Goal: Entertainment & Leisure: Browse casually

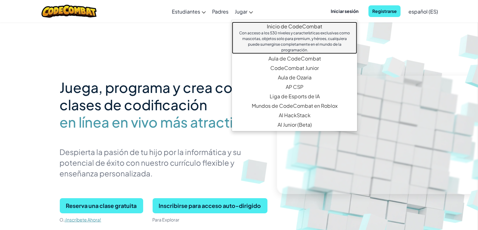
click at [278, 27] on link "Inicio de CodeCombat Con acceso a los 530 niveles y características exclusivas …" at bounding box center [294, 38] width 125 height 32
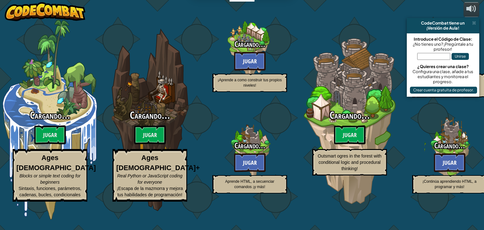
select select "es-ES"
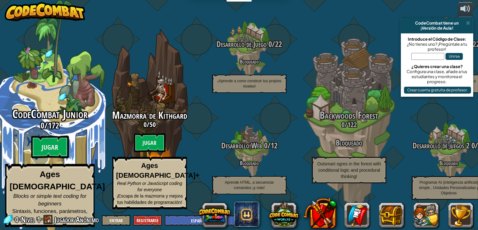
click at [52, 135] on div "CodeCombat Junior 0 / 172 Jugar Ages [DEMOGRAPHIC_DATA] Blocks or simple text c…" at bounding box center [50, 167] width 120 height 119
select select "es-ES"
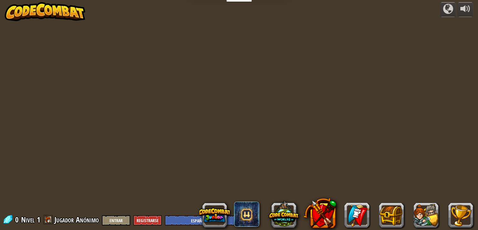
select select "es-ES"
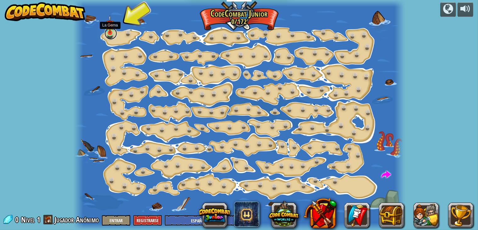
click at [110, 35] on link at bounding box center [111, 33] width 13 height 13
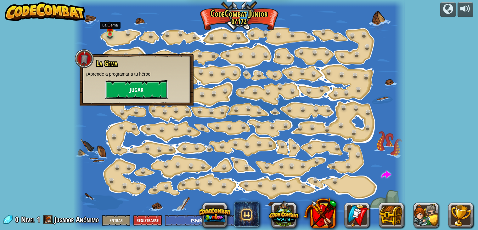
click at [143, 93] on button "Jugar" at bounding box center [136, 89] width 63 height 19
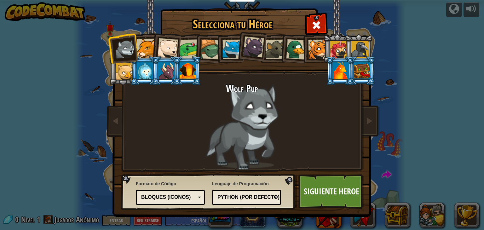
drag, startPoint x: 129, startPoint y: 52, endPoint x: 159, endPoint y: 71, distance: 35.6
click at [128, 52] on div at bounding box center [125, 49] width 21 height 21
click at [324, 192] on link "Siguiente Heroe" at bounding box center [331, 191] width 66 height 35
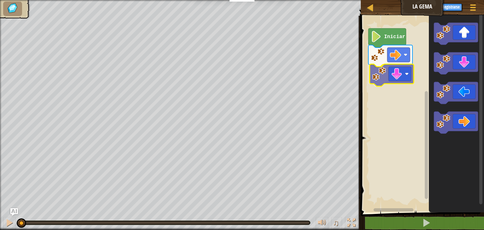
click at [398, 83] on div "Iniciar" at bounding box center [421, 113] width 125 height 200
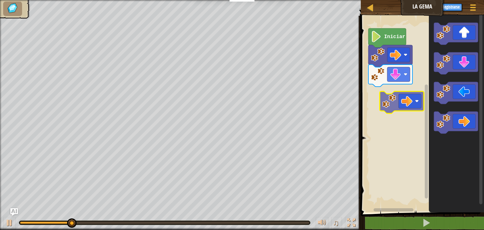
click at [404, 93] on div "Iniciar" at bounding box center [421, 113] width 125 height 200
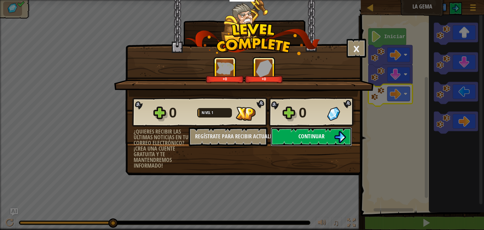
click at [312, 138] on span "Continuar" at bounding box center [311, 136] width 26 height 8
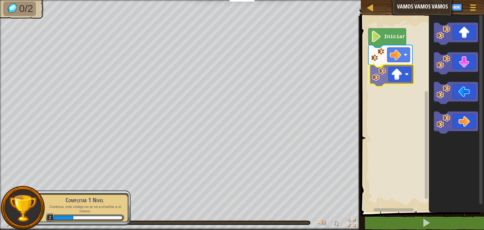
click at [403, 81] on div "Iniciar" at bounding box center [421, 113] width 125 height 200
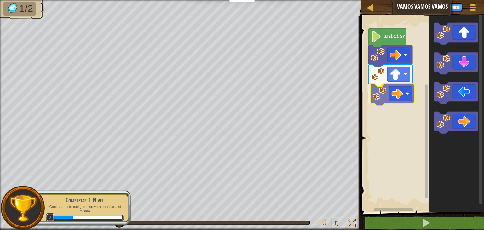
click at [400, 99] on div "Iniciar" at bounding box center [421, 113] width 125 height 200
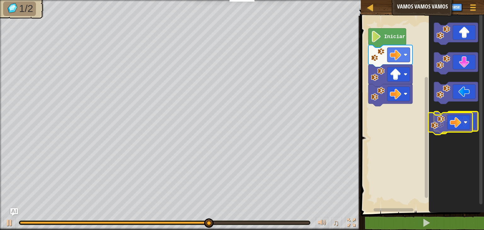
click at [465, 128] on icon "Espacio de trabajo de Blockly" at bounding box center [455, 122] width 44 height 22
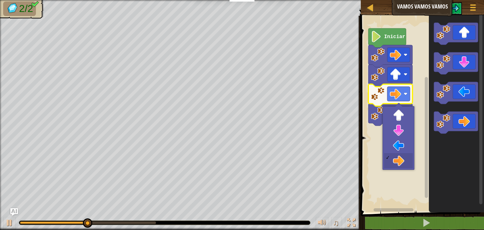
click at [408, 99] on rect "Espacio de trabajo de Blockly" at bounding box center [398, 94] width 23 height 14
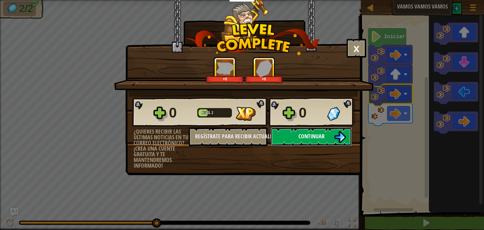
click at [332, 134] on button "Continuar" at bounding box center [310, 136] width 81 height 19
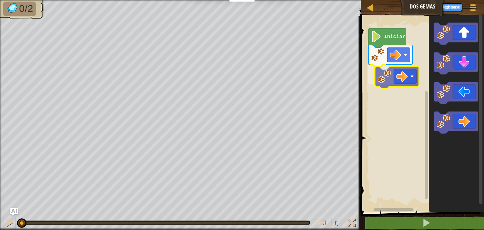
click at [406, 77] on div "Iniciar" at bounding box center [421, 113] width 125 height 200
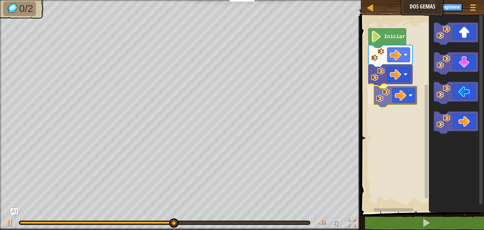
click at [396, 99] on div "Iniciar" at bounding box center [421, 113] width 125 height 200
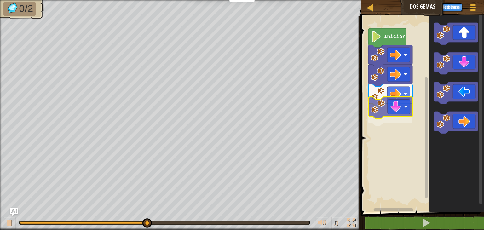
click at [393, 113] on div "Iniciar" at bounding box center [421, 113] width 125 height 200
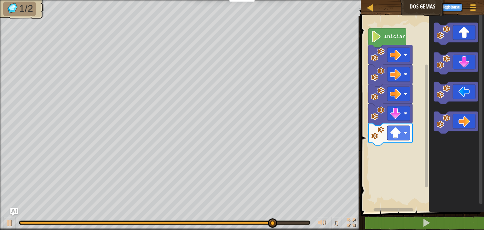
click at [390, 146] on div "Iniciar" at bounding box center [421, 113] width 125 height 200
click at [419, 108] on div "Iniciar" at bounding box center [421, 113] width 125 height 200
click at [462, 39] on icon "Espacio de trabajo de Blockly" at bounding box center [455, 34] width 44 height 22
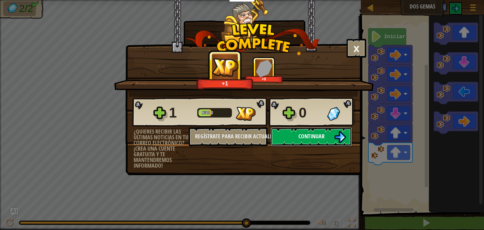
click at [323, 133] on span "Continuar" at bounding box center [311, 136] width 26 height 8
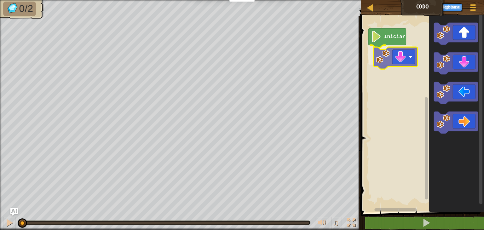
click at [388, 58] on div "Iniciar" at bounding box center [421, 113] width 125 height 200
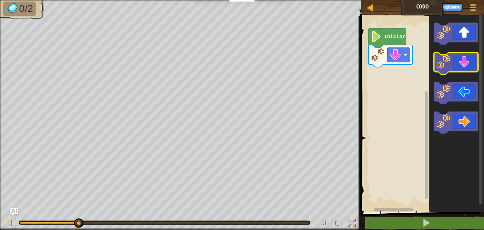
click at [460, 66] on icon "Espacio de trabajo de Blockly" at bounding box center [455, 63] width 44 height 22
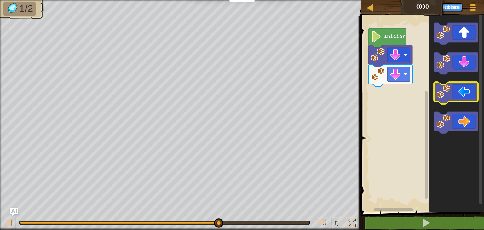
click at [467, 99] on icon "Espacio de trabajo de Blockly" at bounding box center [455, 93] width 44 height 22
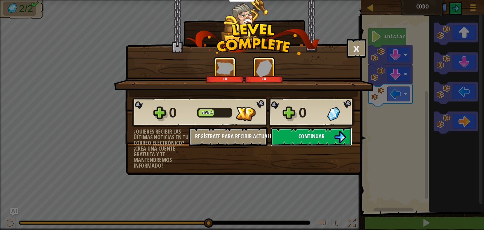
click at [322, 133] on span "Continuar" at bounding box center [311, 136] width 26 height 8
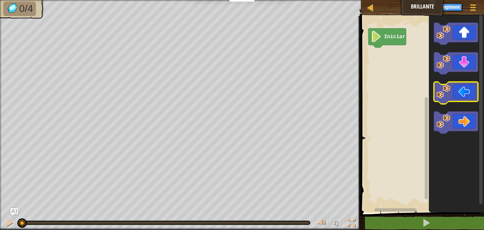
click at [465, 96] on icon "Espacio de trabajo de Blockly" at bounding box center [455, 93] width 44 height 22
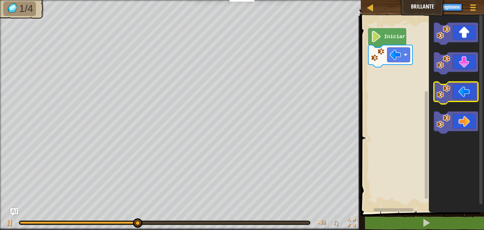
click at [462, 95] on icon "Espacio de trabajo de Blockly" at bounding box center [455, 93] width 44 height 22
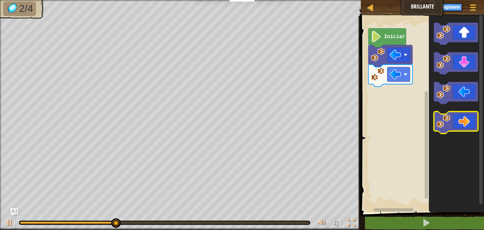
click at [466, 124] on icon "Espacio de trabajo de Blockly" at bounding box center [455, 122] width 44 height 22
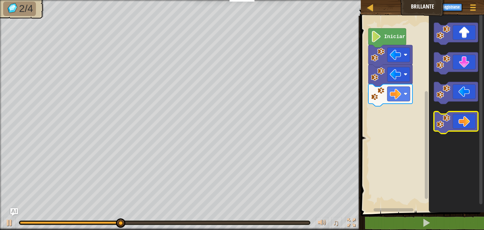
click at [466, 124] on icon "Espacio de trabajo de Blockly" at bounding box center [455, 122] width 44 height 22
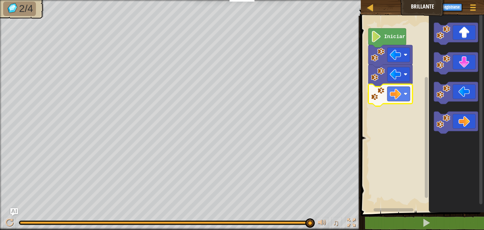
click at [406, 101] on icon "Espacio de trabajo de Blockly" at bounding box center [390, 95] width 44 height 22
click at [407, 95] on rect "Espacio de trabajo de Blockly" at bounding box center [398, 94] width 23 height 14
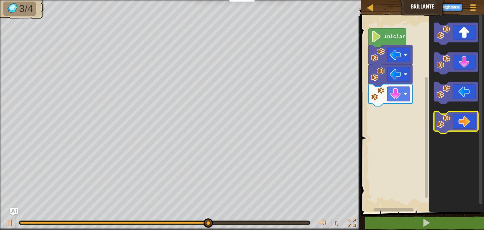
click at [462, 129] on icon "Espacio de trabajo de Blockly" at bounding box center [455, 122] width 44 height 22
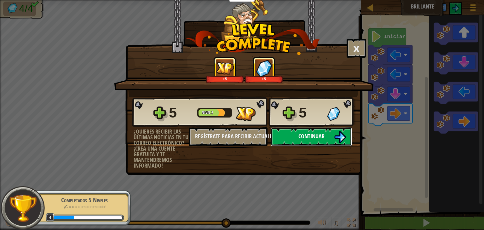
click at [332, 136] on button "Continuar" at bounding box center [310, 136] width 81 height 19
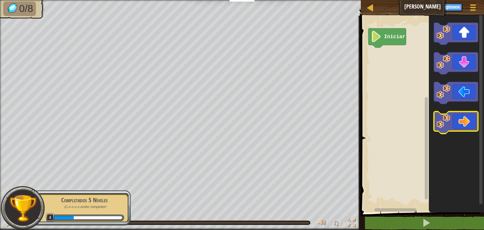
click at [466, 126] on icon "Espacio de trabajo de Blockly" at bounding box center [455, 122] width 44 height 22
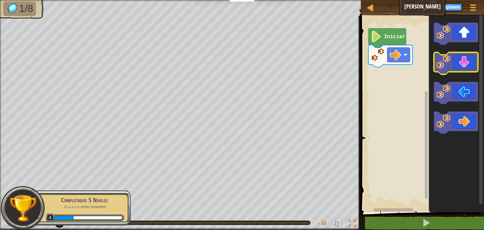
click at [469, 64] on icon "Espacio de trabajo de Blockly" at bounding box center [455, 63] width 44 height 22
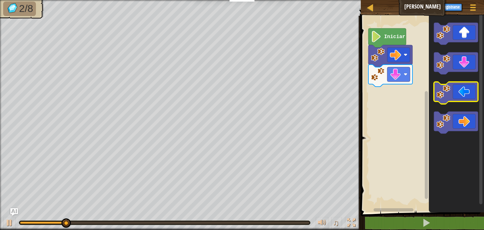
click at [466, 97] on icon "Espacio de trabajo de Blockly" at bounding box center [455, 93] width 44 height 22
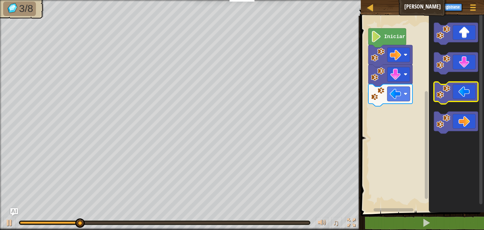
click at [466, 97] on icon "Espacio de trabajo de Blockly" at bounding box center [455, 93] width 44 height 22
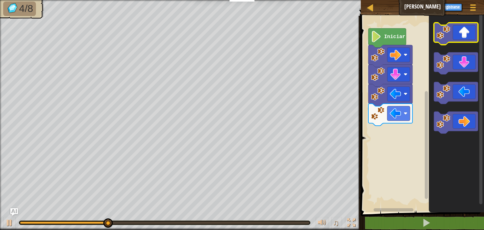
click at [471, 43] on rect "Espacio de trabajo de Blockly" at bounding box center [455, 34] width 44 height 22
click at [466, 38] on icon "Espacio de trabajo de Blockly" at bounding box center [455, 34] width 44 height 22
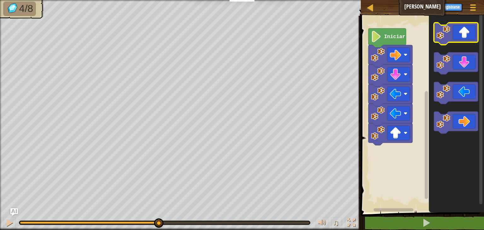
click at [466, 38] on icon "Espacio de trabajo de Blockly" at bounding box center [455, 34] width 44 height 22
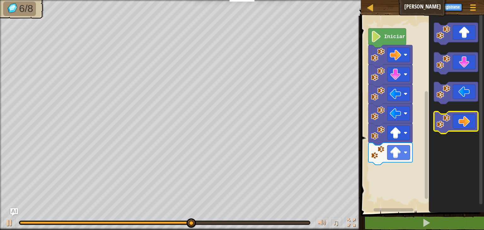
click at [464, 121] on icon "Espacio de trabajo de Blockly" at bounding box center [455, 122] width 44 height 22
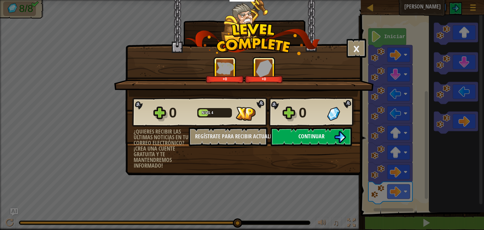
click at [315, 138] on span "Continuar" at bounding box center [311, 136] width 26 height 8
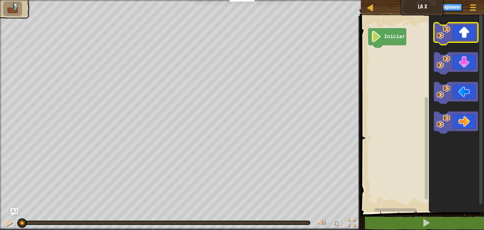
click at [467, 41] on icon "Espacio de trabajo de Blockly" at bounding box center [455, 34] width 44 height 22
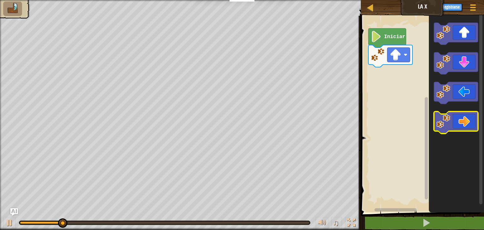
click at [463, 123] on icon "Espacio de trabajo de Blockly" at bounding box center [455, 122] width 44 height 22
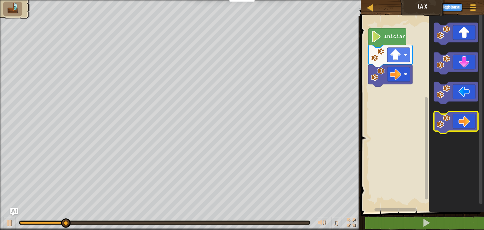
click at [463, 123] on icon "Espacio de trabajo de Blockly" at bounding box center [455, 122] width 44 height 22
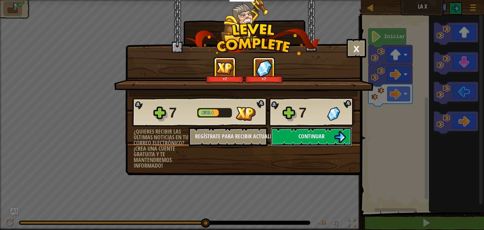
click at [327, 136] on button "Continuar" at bounding box center [310, 136] width 81 height 19
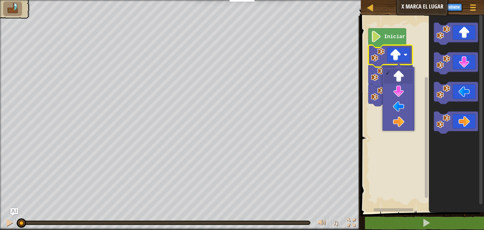
click at [398, 58] on image "Espacio de trabajo de Blockly" at bounding box center [394, 54] width 11 height 11
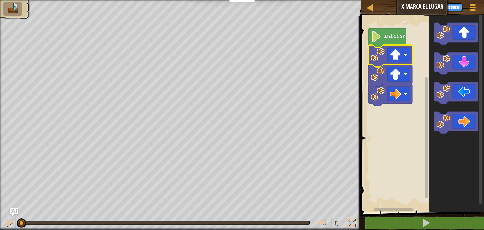
click at [403, 118] on rect "Espacio de trabajo de Blockly" at bounding box center [421, 113] width 125 height 200
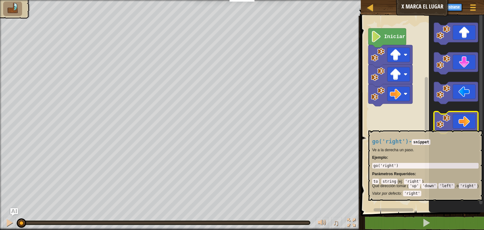
click at [463, 127] on icon "Espacio de trabajo de Blockly" at bounding box center [455, 122] width 44 height 22
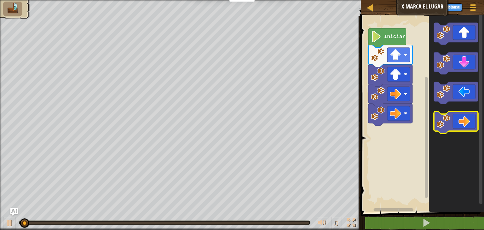
click at [463, 127] on icon "Espacio de trabajo de Blockly" at bounding box center [455, 122] width 44 height 22
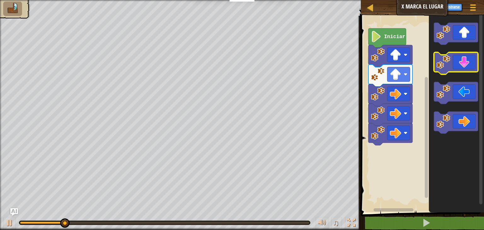
click at [463, 71] on icon "Espacio de trabajo de Blockly" at bounding box center [455, 63] width 44 height 22
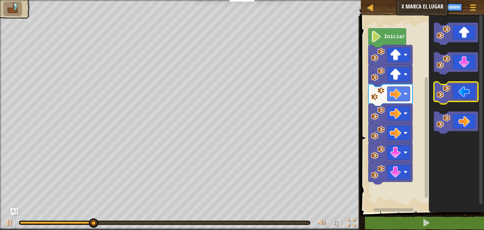
click at [467, 90] on icon "Espacio de trabajo de Blockly" at bounding box center [455, 93] width 44 height 22
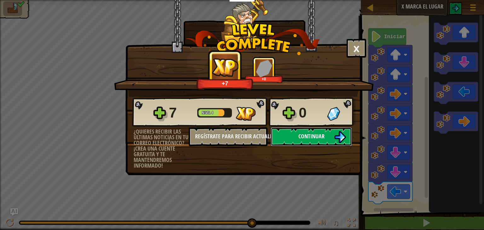
click at [314, 134] on span "Continuar" at bounding box center [311, 136] width 26 height 8
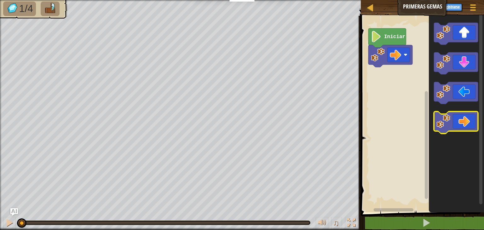
click at [466, 127] on icon "Espacio de trabajo de Blockly" at bounding box center [455, 122] width 44 height 22
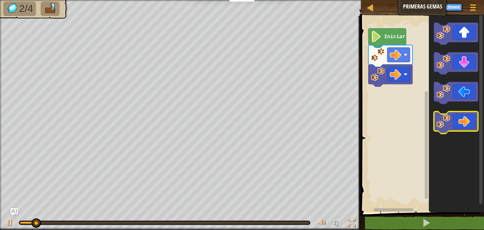
click at [466, 127] on icon "Espacio de trabajo de Blockly" at bounding box center [455, 122] width 44 height 22
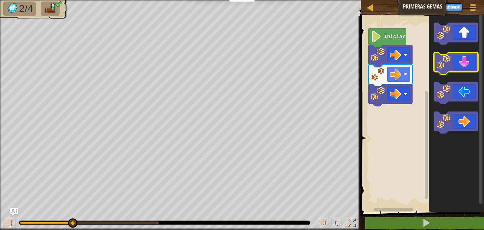
click at [465, 67] on icon "Espacio de trabajo de Blockly" at bounding box center [455, 63] width 44 height 22
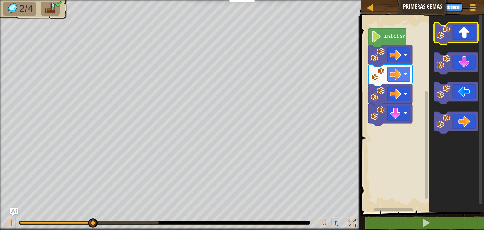
click at [467, 37] on icon "Espacio de trabajo de Blockly" at bounding box center [455, 34] width 44 height 22
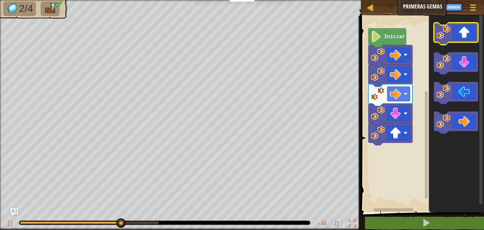
click at [467, 37] on icon "Espacio de trabajo de Blockly" at bounding box center [455, 34] width 44 height 22
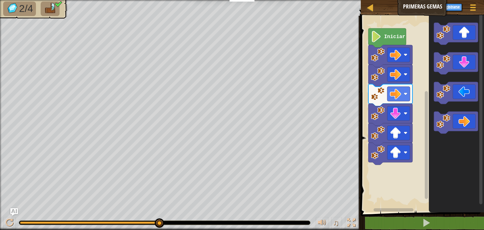
click at [401, 40] on icon "Espacio de trabajo de Blockly" at bounding box center [387, 37] width 38 height 19
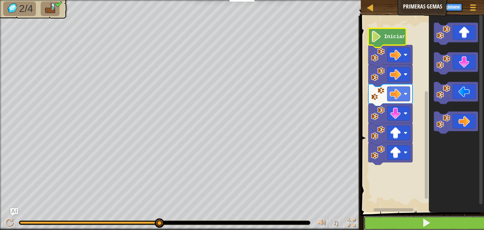
click at [420, 224] on button at bounding box center [425, 223] width 125 height 14
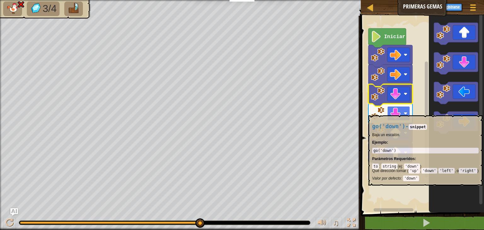
click at [405, 112] on image "Espacio de trabajo de Blockly" at bounding box center [405, 113] width 4 height 4
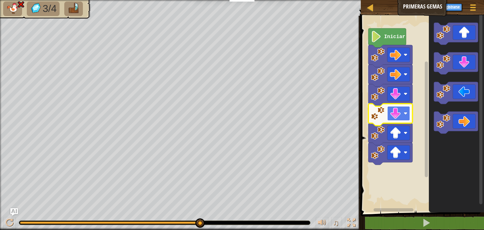
click at [405, 112] on image "Espacio de trabajo de Blockly" at bounding box center [405, 113] width 4 height 4
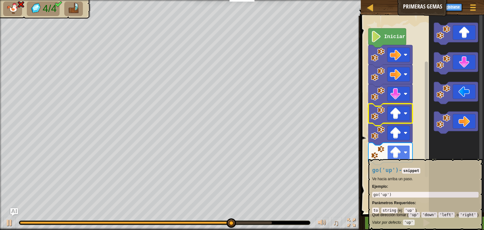
click at [402, 156] on rect "Espacio de trabajo de Blockly" at bounding box center [398, 152] width 23 height 14
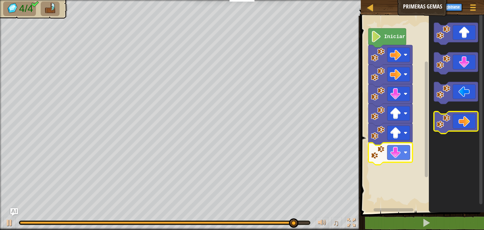
click at [466, 122] on icon "Espacio de trabajo de Blockly" at bounding box center [455, 122] width 44 height 22
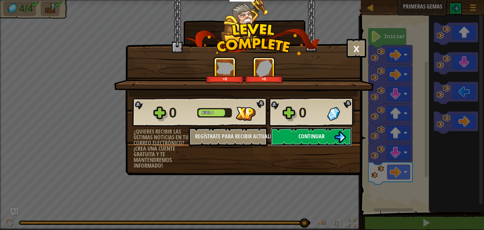
click at [315, 137] on span "Continuar" at bounding box center [311, 136] width 26 height 8
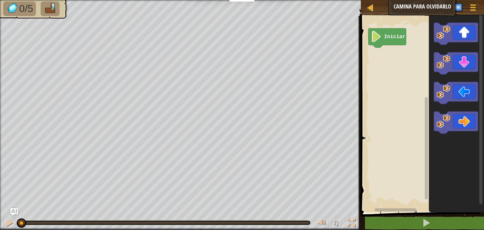
click at [404, 36] on icon "Espacio de trabajo de Blockly" at bounding box center [387, 37] width 38 height 19
click at [390, 41] on icon "Espacio de trabajo de Blockly" at bounding box center [387, 37] width 38 height 19
click at [403, 51] on rect "Espacio de trabajo de Blockly" at bounding box center [421, 113] width 125 height 200
click at [390, 63] on div "Iniciar" at bounding box center [421, 113] width 125 height 200
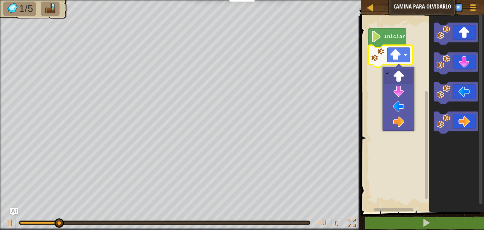
click at [382, 55] on image "Espacio de trabajo de Blockly" at bounding box center [378, 55] width 14 height 14
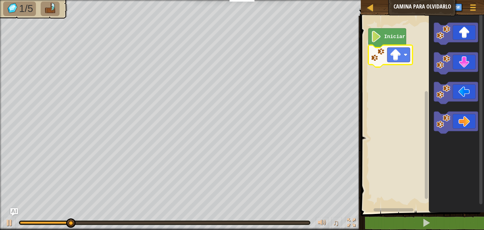
click at [374, 55] on image "Espacio de trabajo de Blockly" at bounding box center [378, 55] width 14 height 14
click at [376, 57] on image "Espacio de trabajo de Blockly" at bounding box center [378, 55] width 14 height 14
click at [408, 57] on rect "Espacio de trabajo de Blockly" at bounding box center [398, 55] width 23 height 14
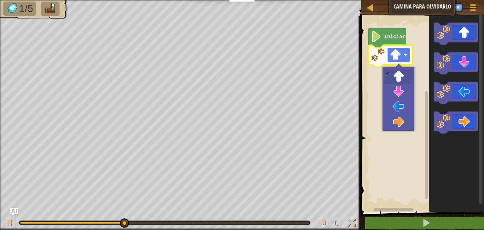
click at [408, 57] on rect "Espacio de trabajo de Blockly" at bounding box center [398, 55] width 23 height 14
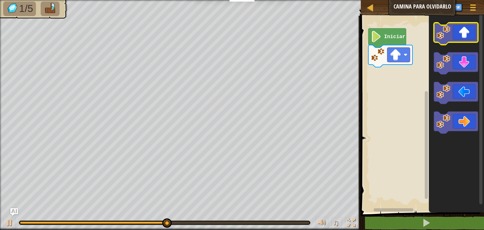
click at [466, 39] on icon "Espacio de trabajo de Blockly" at bounding box center [455, 34] width 44 height 22
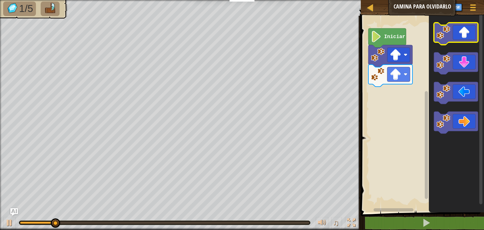
click at [466, 39] on icon "Espacio de trabajo de Blockly" at bounding box center [455, 34] width 44 height 22
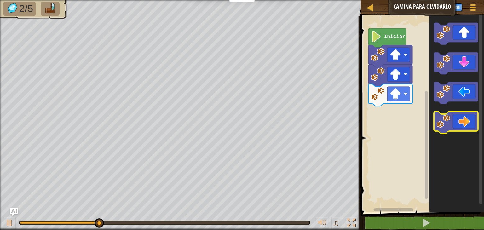
click at [466, 122] on icon "Espacio de trabajo de Blockly" at bounding box center [455, 122] width 44 height 22
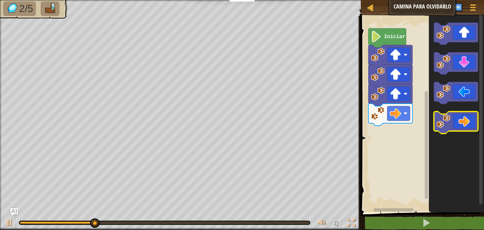
click at [466, 122] on icon "Espacio de trabajo de Blockly" at bounding box center [455, 122] width 44 height 22
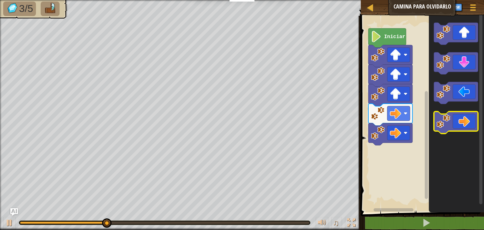
click at [466, 122] on icon "Espacio de trabajo de Blockly" at bounding box center [455, 122] width 44 height 22
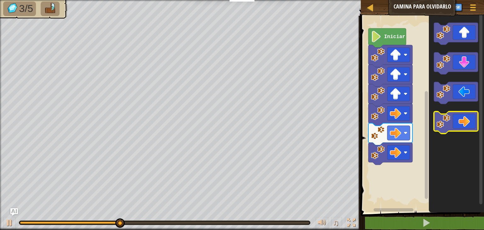
click at [466, 122] on icon "Espacio de trabajo de Blockly" at bounding box center [455, 122] width 44 height 22
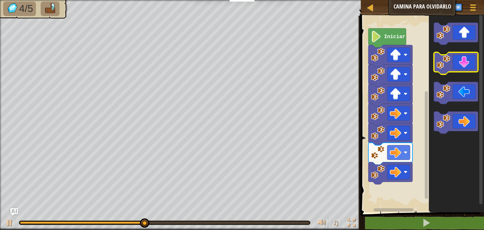
click at [462, 68] on icon "Espacio de trabajo de Blockly" at bounding box center [455, 63] width 44 height 22
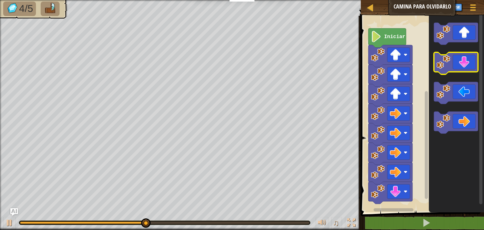
click at [462, 68] on icon "Espacio de trabajo de Blockly" at bounding box center [455, 63] width 44 height 22
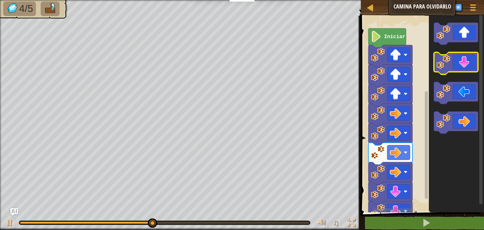
click at [462, 68] on icon "Espacio de trabajo de Blockly" at bounding box center [455, 63] width 44 height 22
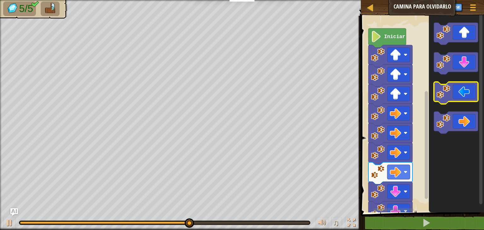
click at [464, 95] on icon "Espacio de trabajo de Blockly" at bounding box center [455, 93] width 44 height 22
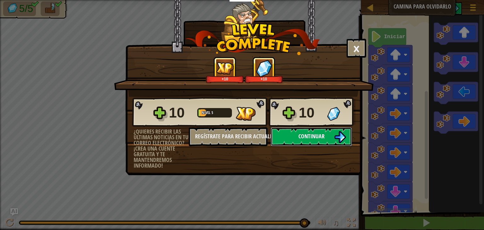
click at [331, 131] on button "Continuar" at bounding box center [310, 136] width 81 height 19
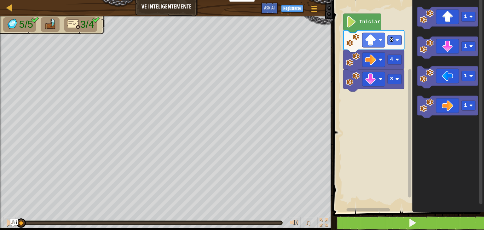
click at [406, 184] on rect "Espacio de trabajo de Blockly" at bounding box center [407, 104] width 153 height 215
click at [445, 221] on button at bounding box center [412, 223] width 153 height 14
